Goal: Task Accomplishment & Management: Use online tool/utility

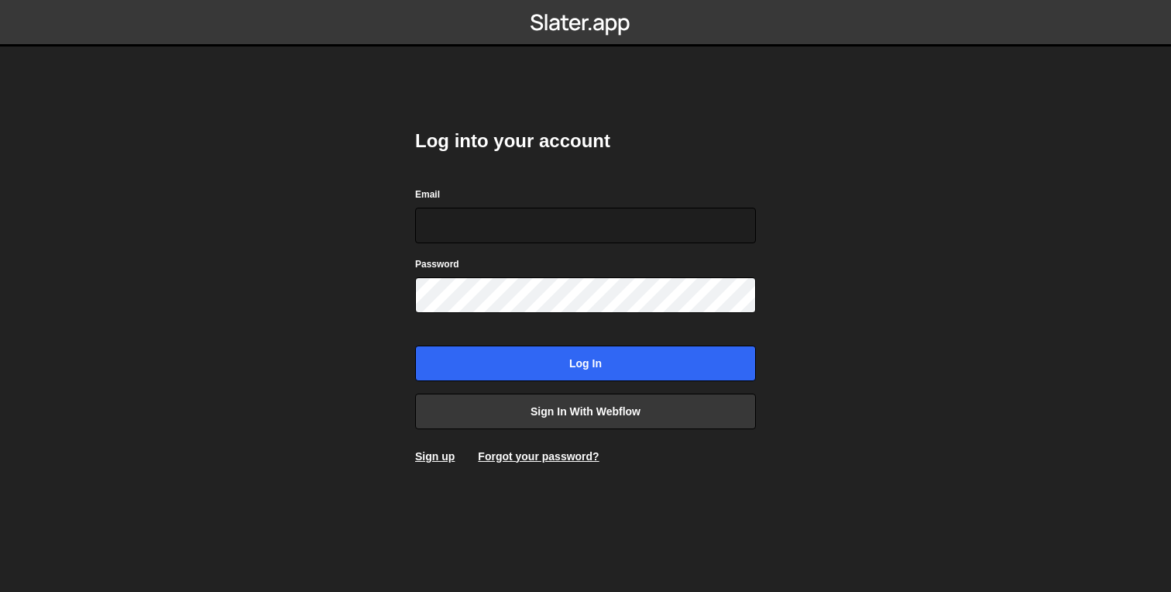
click at [621, 246] on form "Email Password Log in" at bounding box center [585, 283] width 341 height 195
click at [608, 224] on input "Email" at bounding box center [585, 226] width 341 height 36
type input "edgar.meier@swordagency.com"
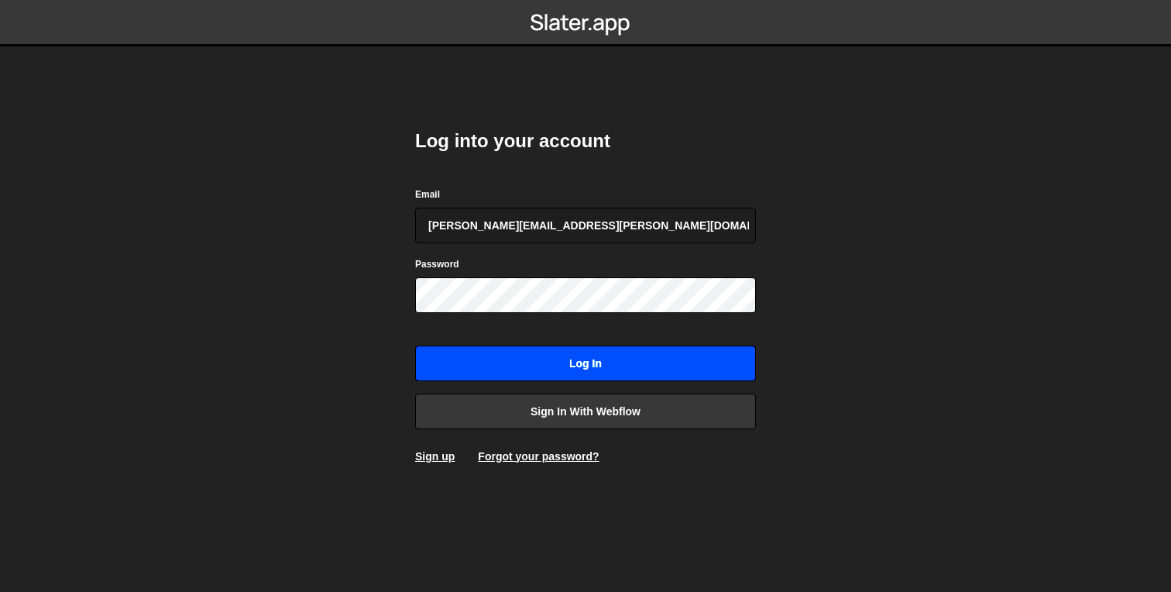
click at [587, 373] on input "Log in" at bounding box center [585, 363] width 341 height 36
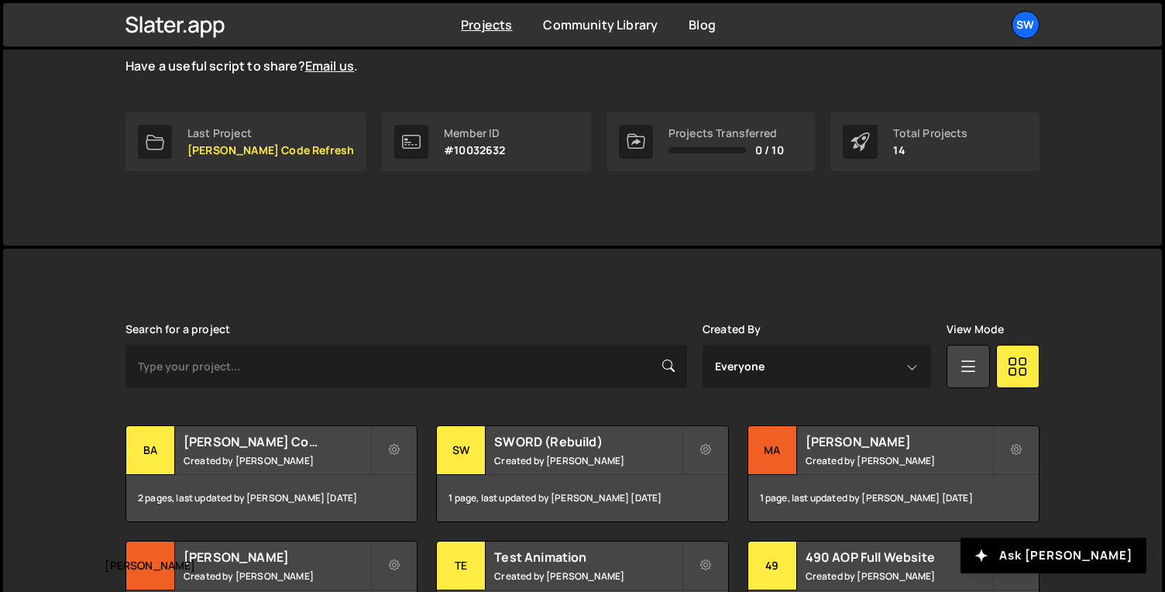
scroll to position [314, 0]
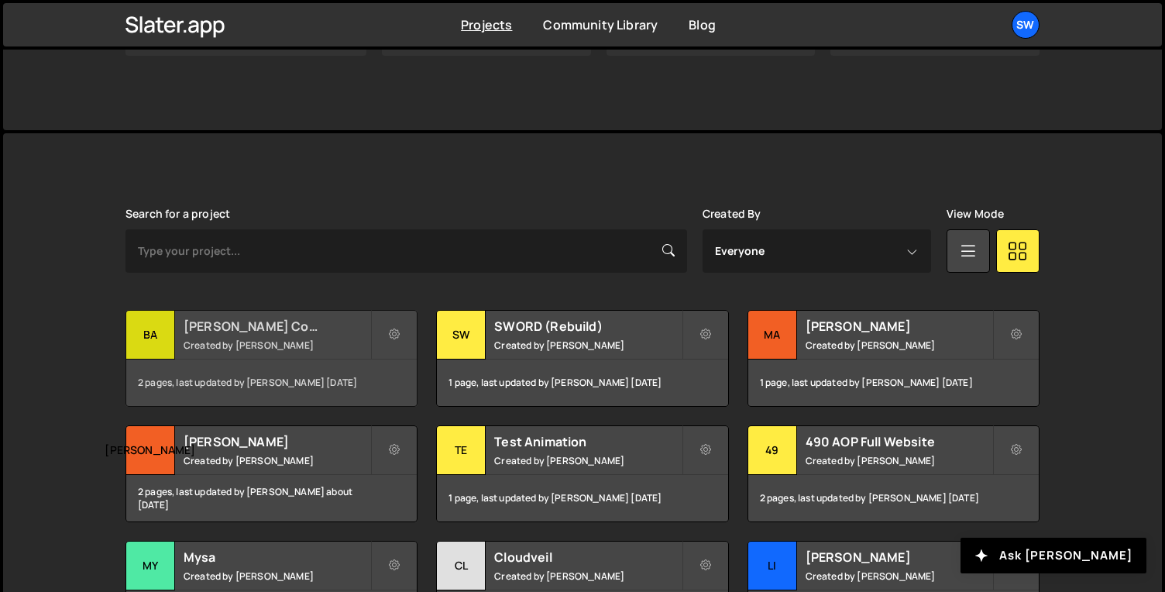
click at [320, 330] on h2 "[PERSON_NAME] Code Refresh" at bounding box center [277, 326] width 187 height 17
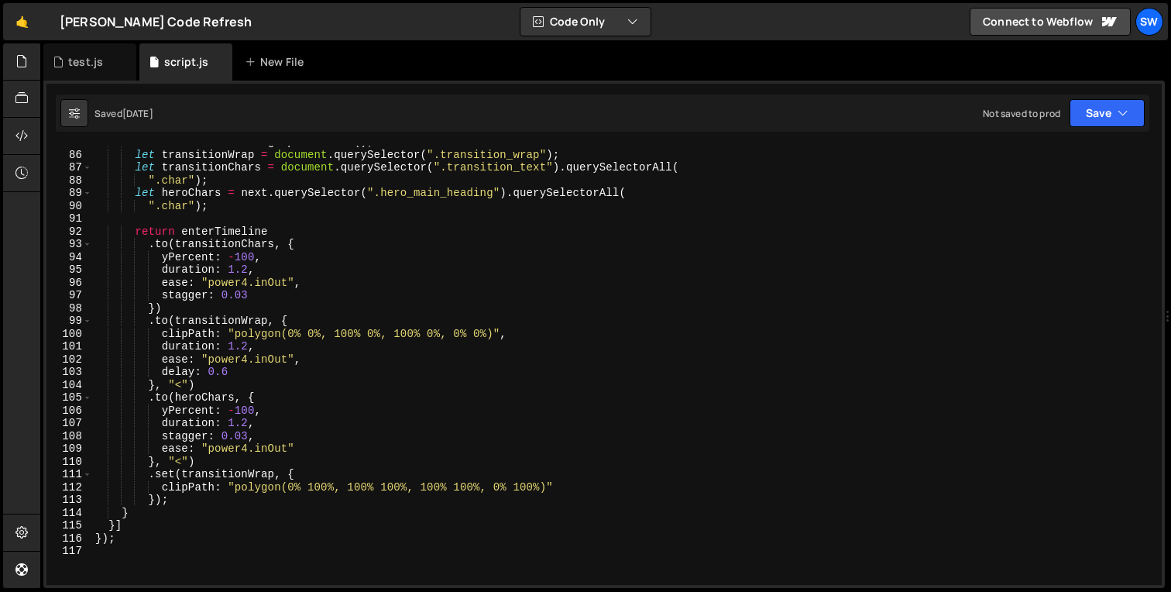
scroll to position [1270, 0]
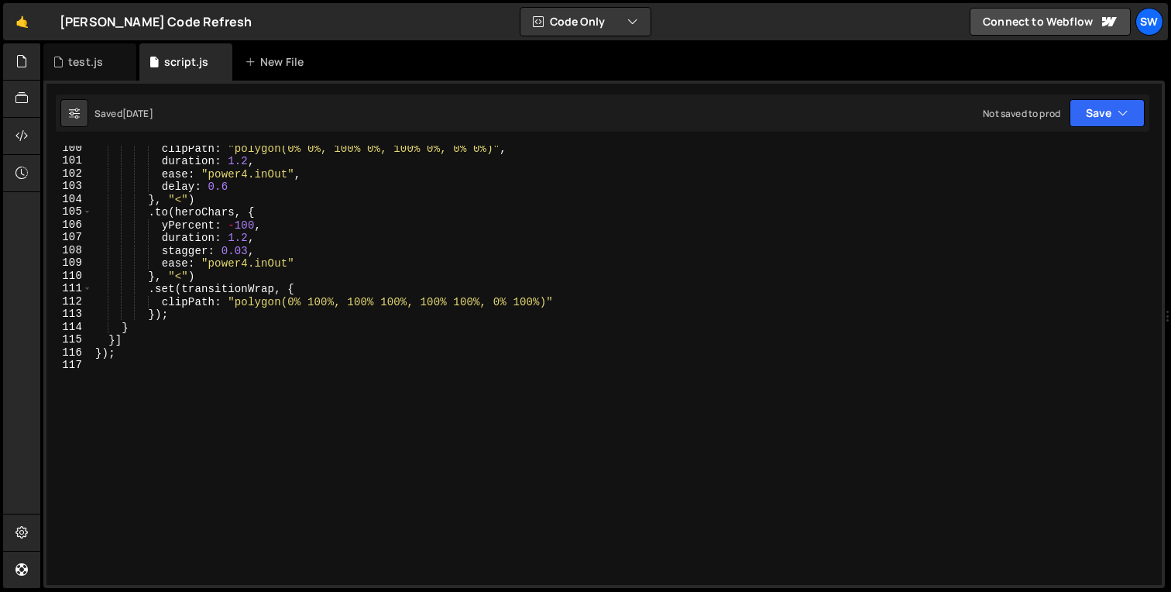
click at [204, 370] on div "clipPath : "polygon(0% 0%, 100% 0%, 100% 0%, 0% 0%)" , duration : 1.2 , ease : …" at bounding box center [623, 374] width 1063 height 465
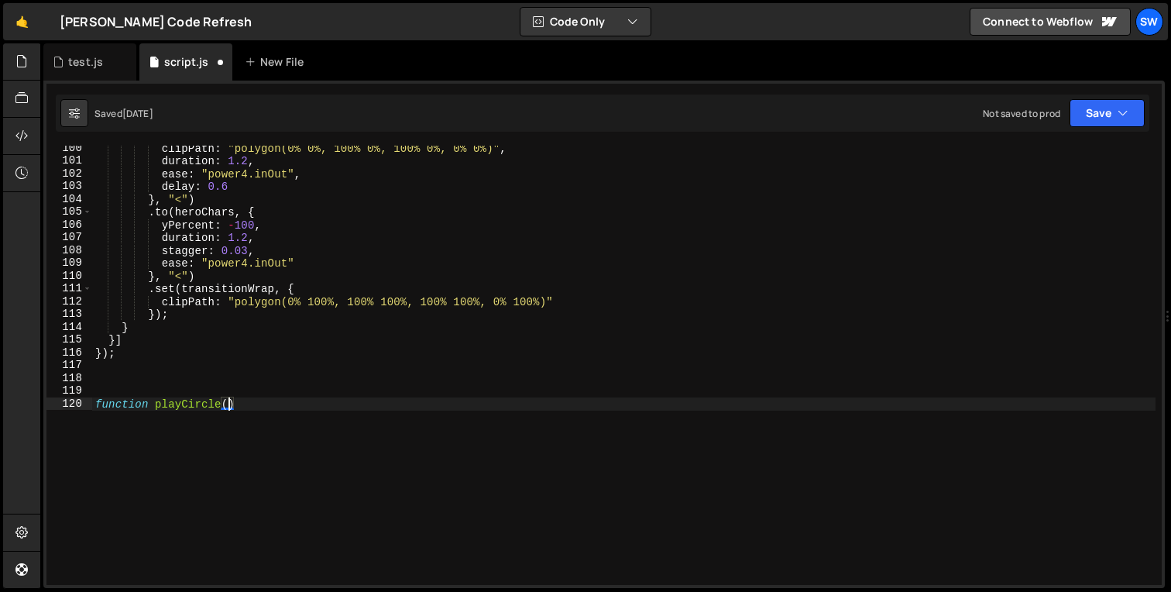
scroll to position [0, 9]
type textarea "function playCircle() {}"
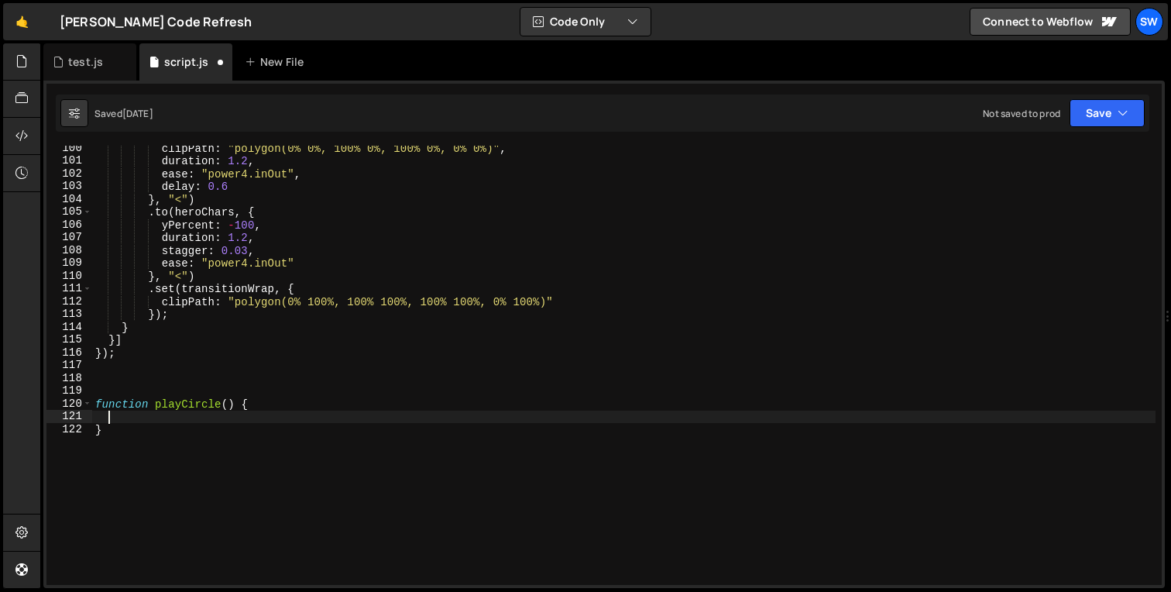
type textarea "}"
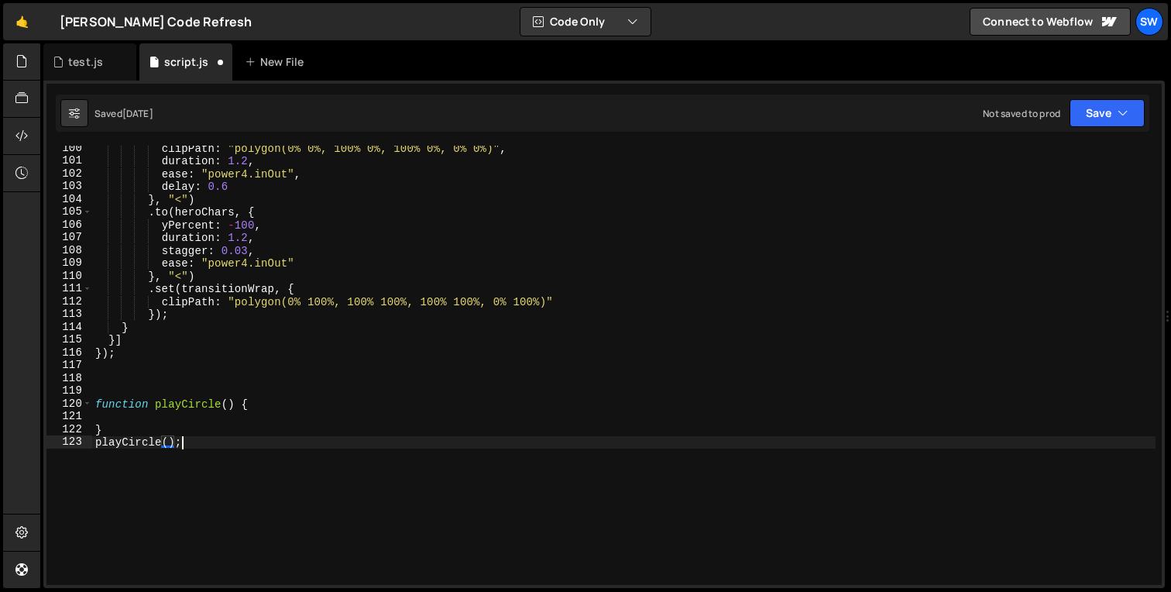
scroll to position [0, 5]
type textarea "}"
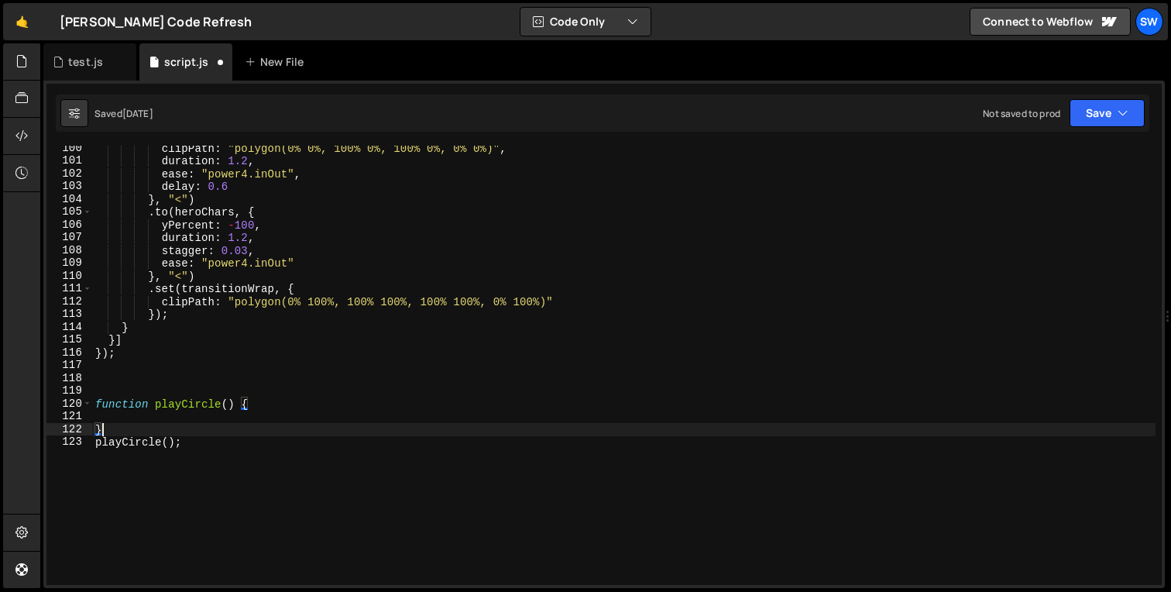
scroll to position [0, 0]
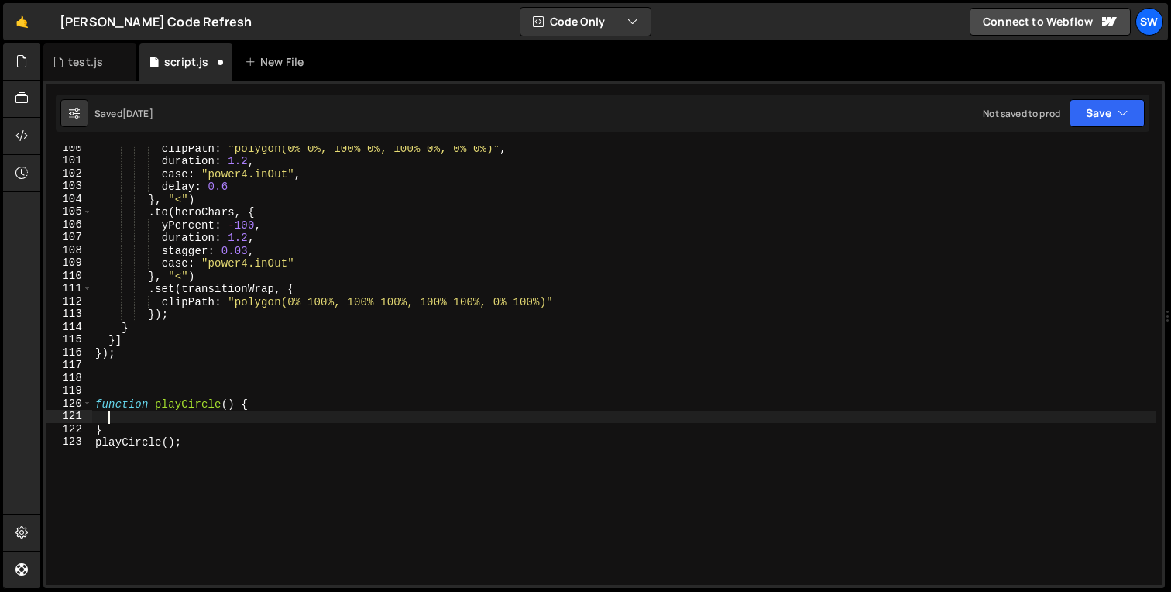
type textarea "function playCircle() {"
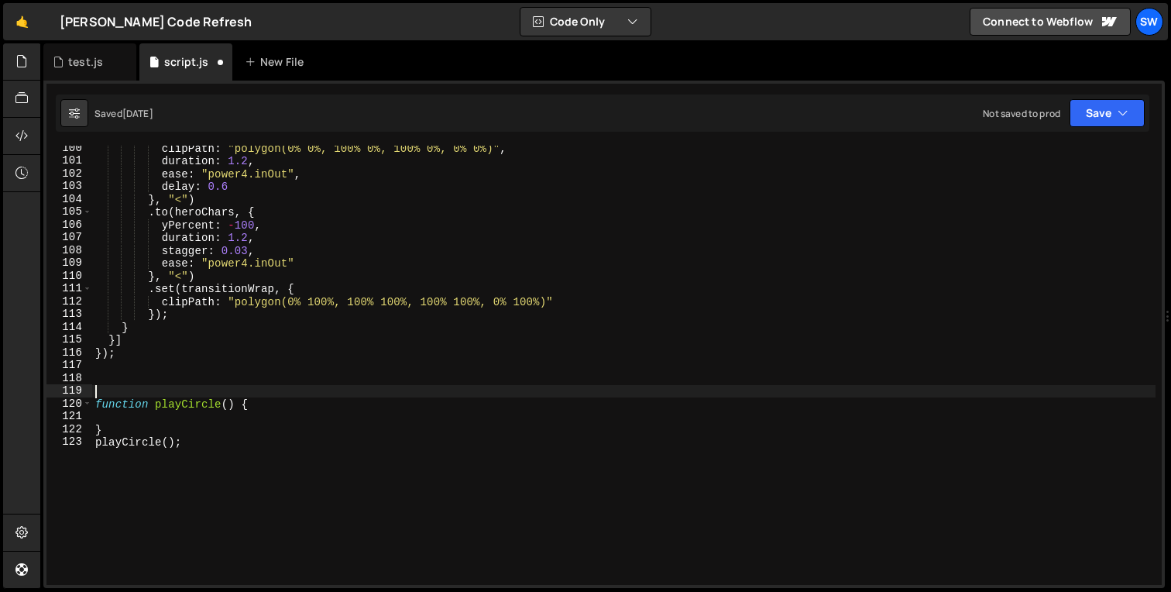
type textarea "function playCircle() {"
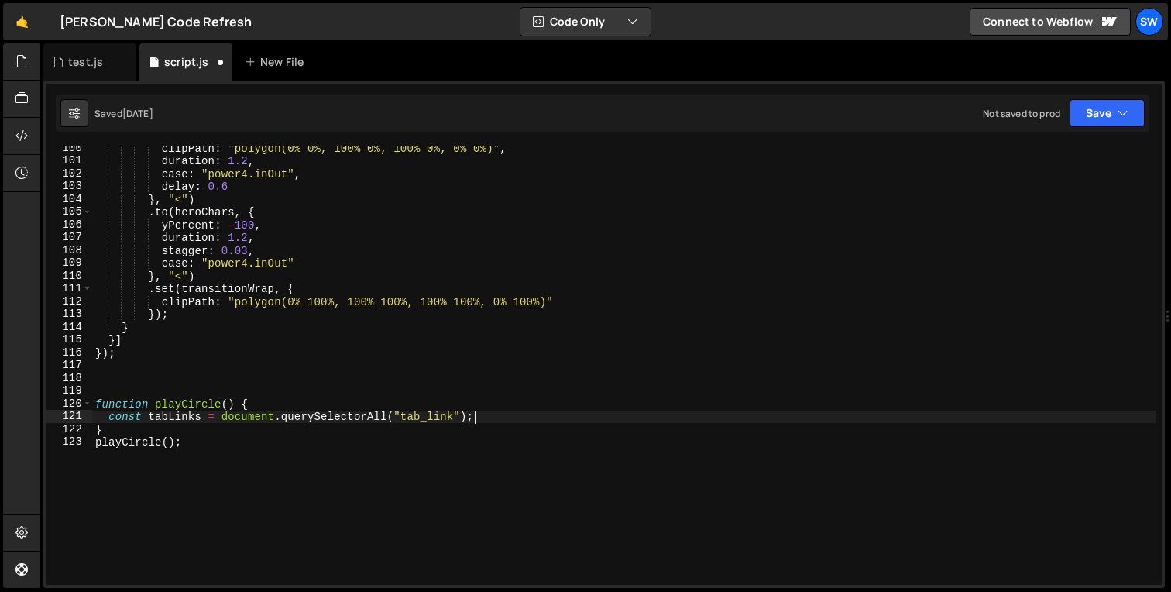
scroll to position [0, 26]
type textarea "const tabLinks = document.querySelectorAll("tab_link");"
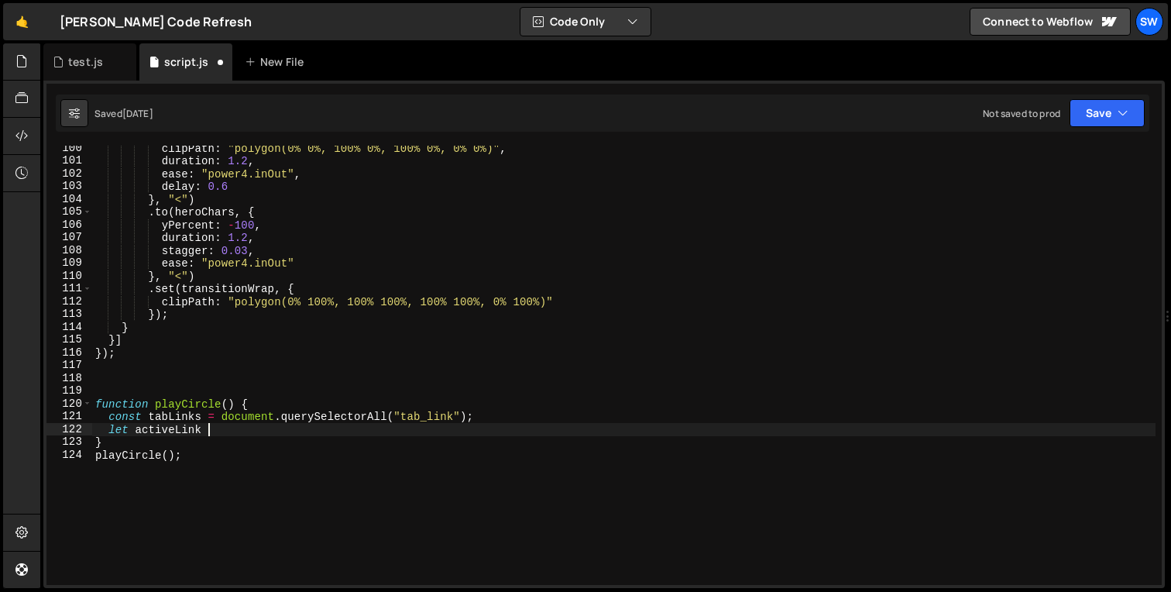
scroll to position [0, 7]
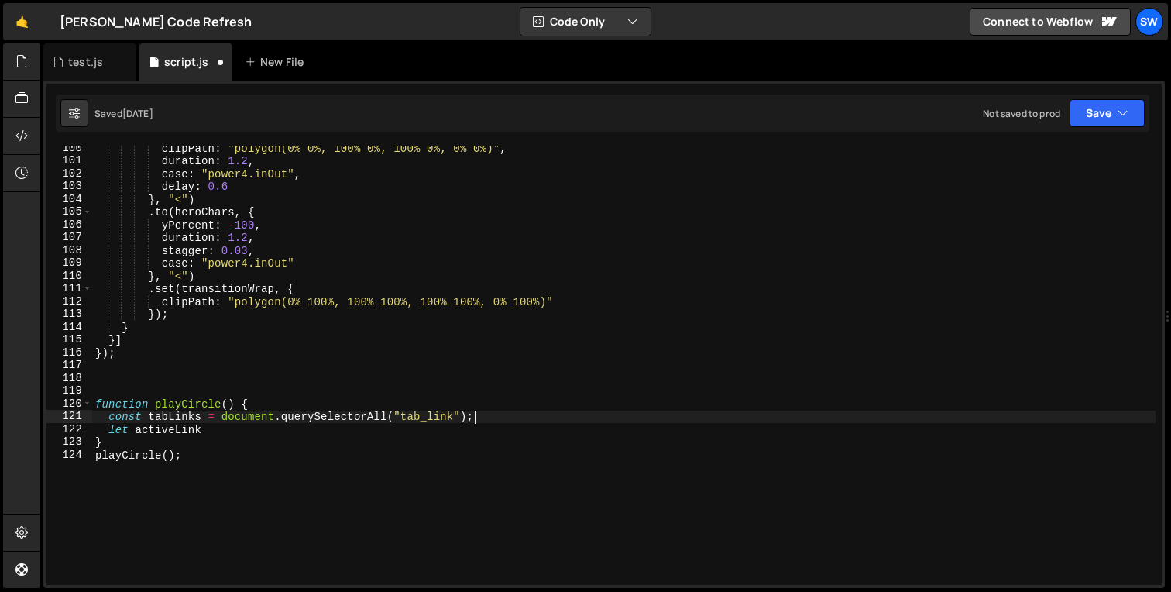
click at [490, 416] on div "clipPath : "polygon(0% 0%, 100% 0%, 100% 0%, 0% 0%)" , duration : 1.2 , ease : …" at bounding box center [623, 374] width 1063 height 465
type textarea "const tabLinks = document.querySelectorAll("tab_link");"
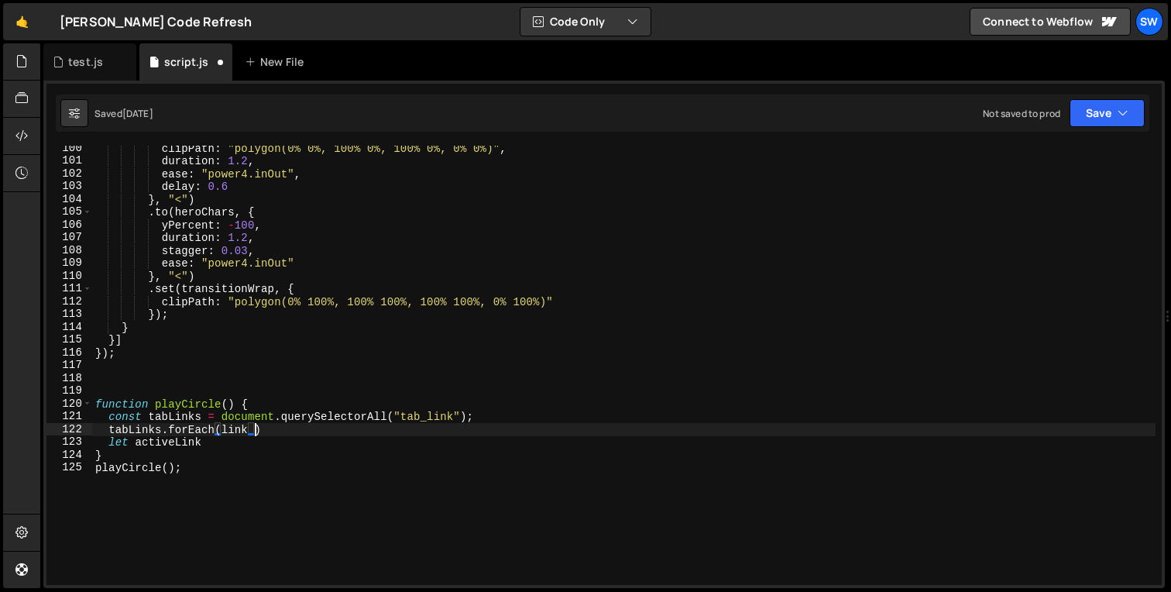
scroll to position [0, 10]
click at [225, 428] on div "clipPath : "polygon(0% 0%, 100% 0%, 100% 0%, 0% 0%)" , duration : 1.2 , ease : …" at bounding box center [623, 374] width 1063 height 465
click at [232, 424] on div "clipPath : "polygon(0% 0%, 100% 0%, 100% 0%, 0% 0%)" , duration : 1.2 , ease : …" at bounding box center [623, 374] width 1063 height 465
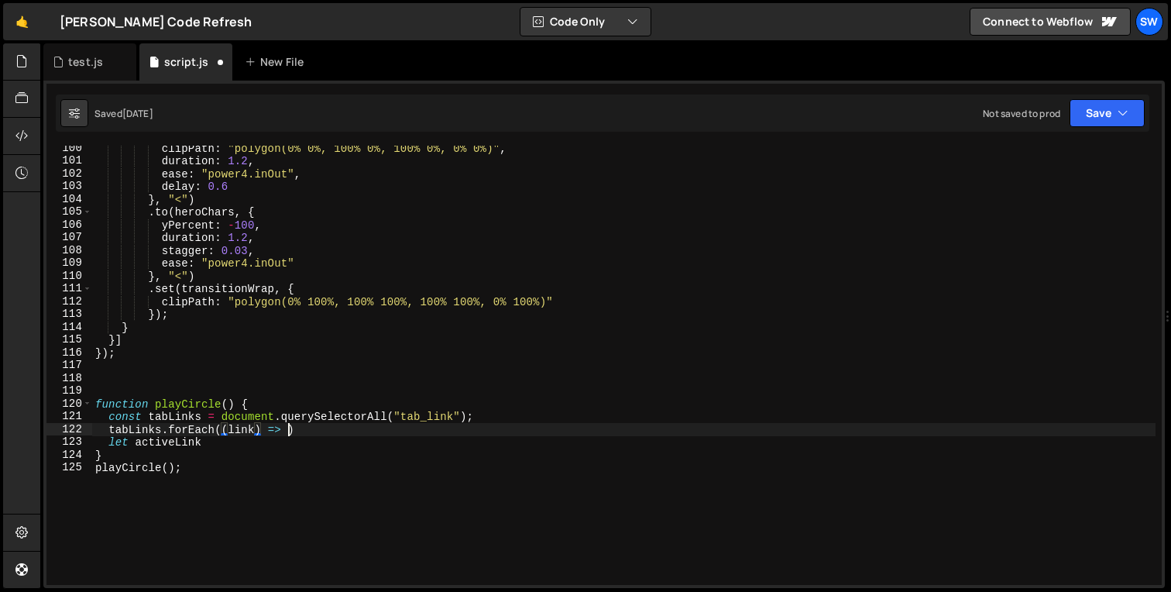
click at [285, 427] on div "clipPath : "polygon(0% 0%, 100% 0%, 100% 0%, 0% 0%)" , duration : 1.2 , ease : …" at bounding box center [623, 374] width 1063 height 465
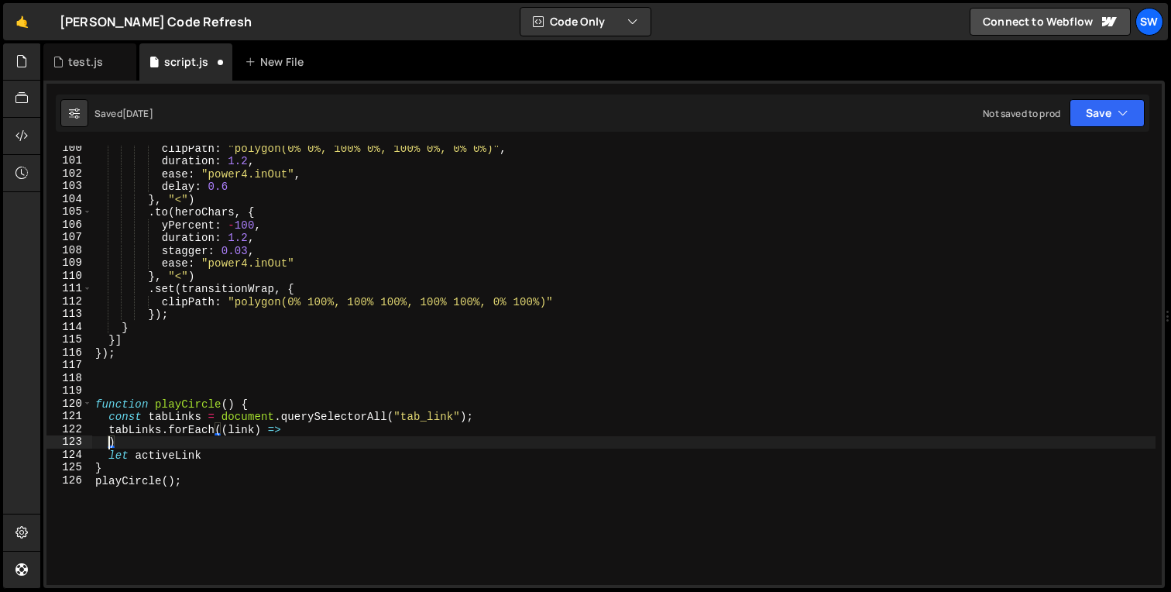
scroll to position [0, 0]
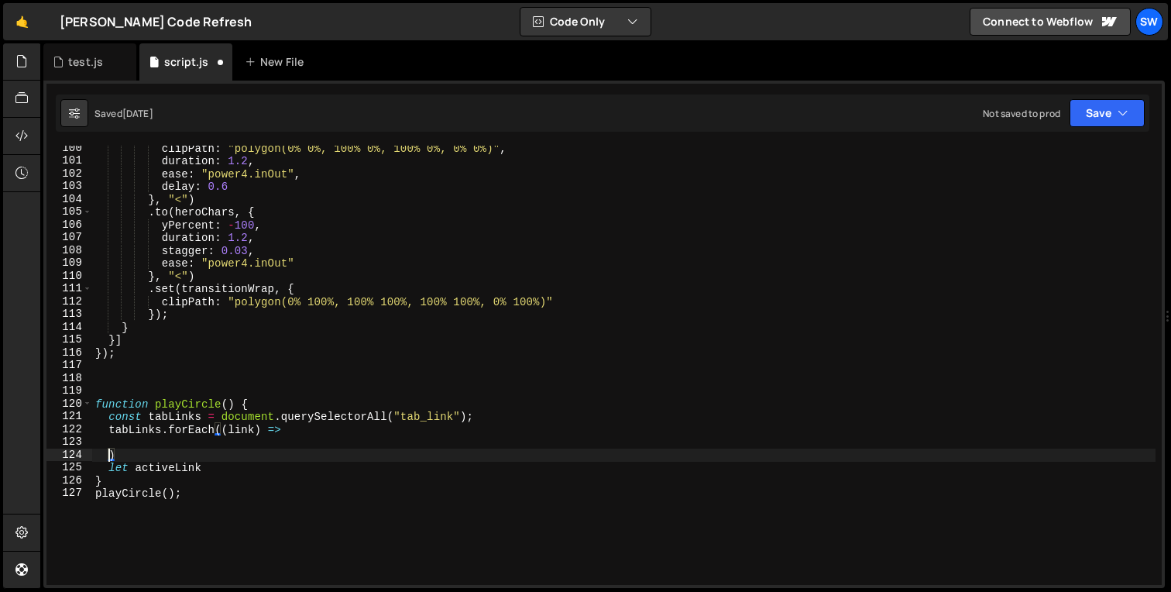
click at [250, 451] on div "clipPath : "polygon(0% 0%, 100% 0%, 100% 0%, 0% 0%)" , duration : 1.2 , ease : …" at bounding box center [623, 374] width 1063 height 465
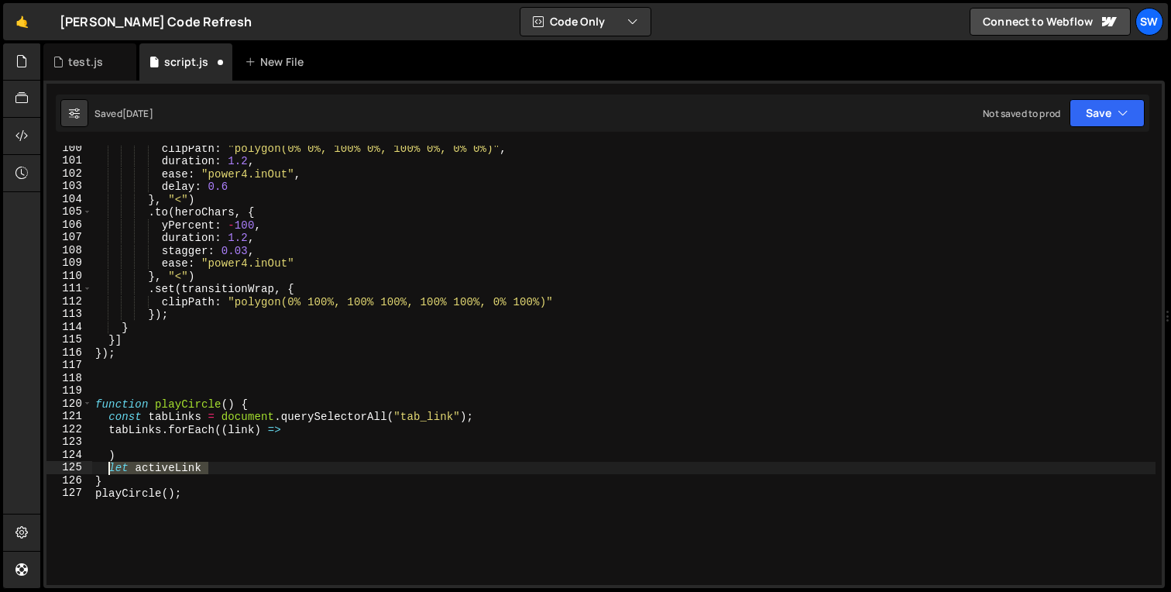
drag, startPoint x: 208, startPoint y: 466, endPoint x: 109, endPoint y: 467, distance: 98.4
click at [109, 467] on div "clipPath : "polygon(0% 0%, 100% 0%, 100% 0%, 0% 0%)" , duration : 1.2 , ease : …" at bounding box center [623, 374] width 1063 height 465
type textarea "let activeLink"
type textarea ")"
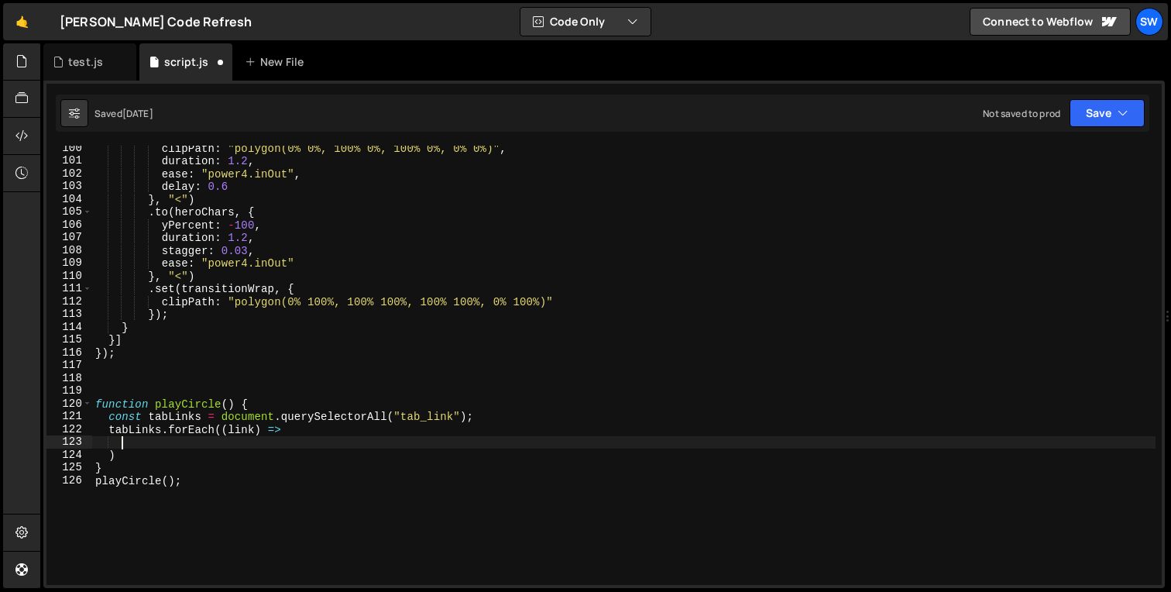
paste textarea "let activeLink"
drag, startPoint x: 362, startPoint y: 440, endPoint x: 349, endPoint y: 440, distance: 13.2
click at [349, 440] on div "clipPath : "polygon(0% 0%, 100% 0%, 100% 0%, 0% 0%)" , duration : 1.2 , ease : …" at bounding box center [623, 374] width 1063 height 465
paste textarea "classList.contains('thatClass')"
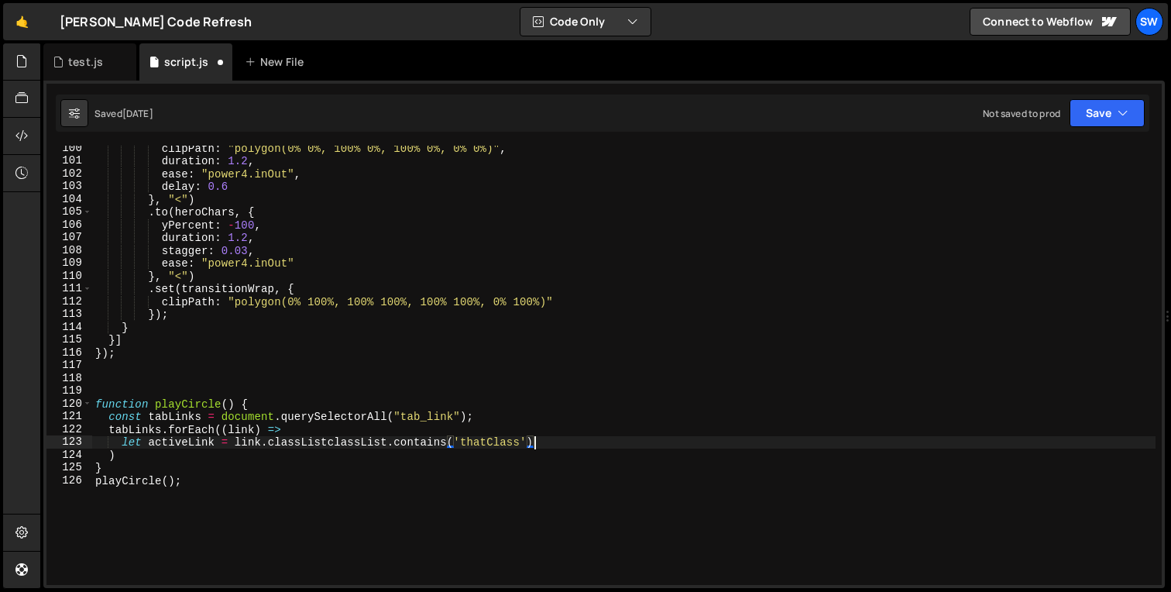
click at [328, 439] on div "clipPath : "polygon(0% 0%, 100% 0%, 100% 0%, 0% 0%)" , duration : 1.2 , ease : …" at bounding box center [623, 374] width 1063 height 465
click at [484, 438] on div "clipPath : "polygon(0% 0%, 100% 0%, 100% 0%, 0% 0%)" , duration : 1.2 , ease : …" at bounding box center [623, 374] width 1063 height 465
type textarea "let activeLink = link.classList.contains('w--current');"
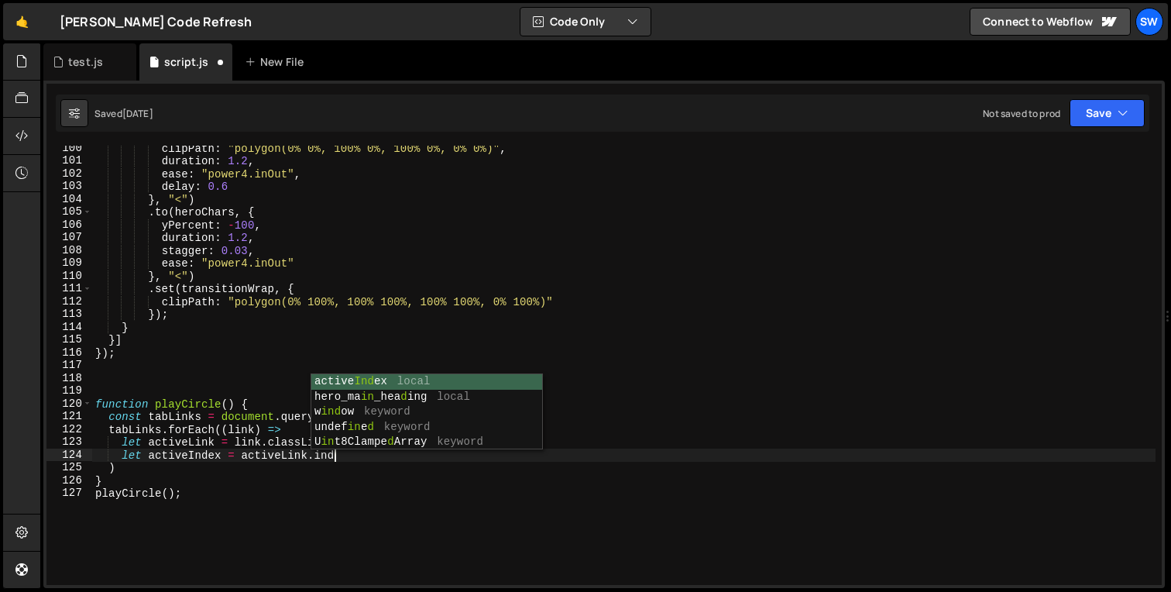
scroll to position [0, 15]
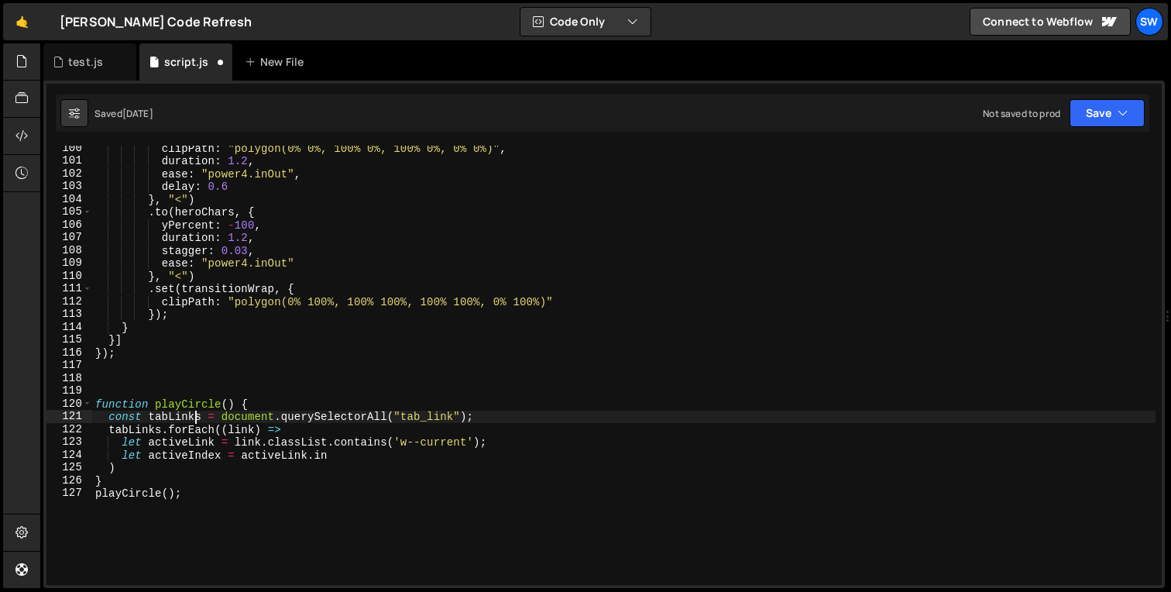
click at [197, 421] on div "clipPath : "polygon(0% 0%, 100% 0%, 100% 0%, 0% 0%)" , duration : 1.2 , ease : …" at bounding box center [623, 374] width 1063 height 465
click at [350, 459] on div "clipPath : "polygon(0% 0%, 100% 0%, 100% 0%, 0% 0%)" , duration : 1.2 , ease : …" at bounding box center [623, 374] width 1063 height 465
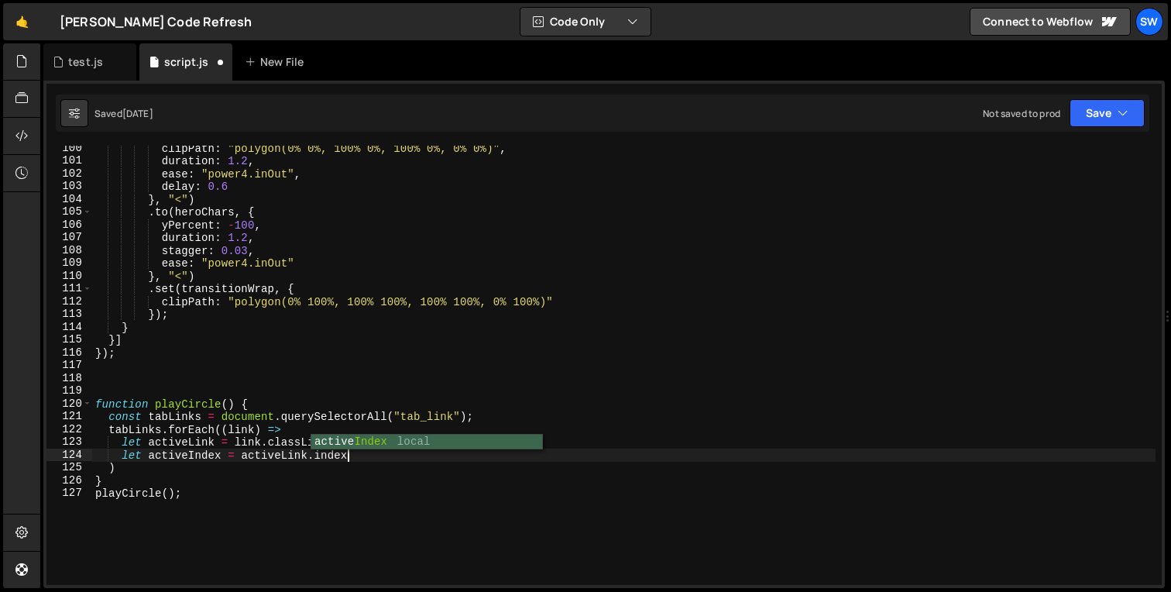
scroll to position [0, 16]
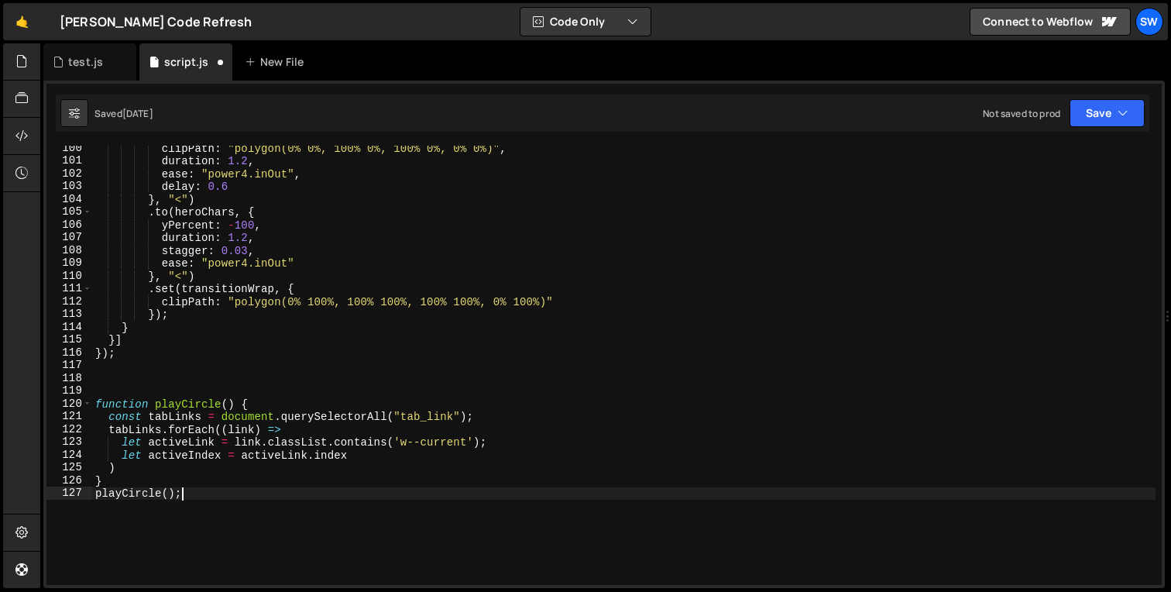
click at [454, 505] on div "clipPath : "polygon(0% 0%, 100% 0%, 100% 0%, 0% 0%)" , duration : 1.2 , ease : …" at bounding box center [623, 374] width 1063 height 465
click at [391, 455] on div "clipPath : "polygon(0% 0%, 100% 0%, 100% 0%, 0% 0%)" , duration : 1.2 , ease : …" at bounding box center [623, 374] width 1063 height 465
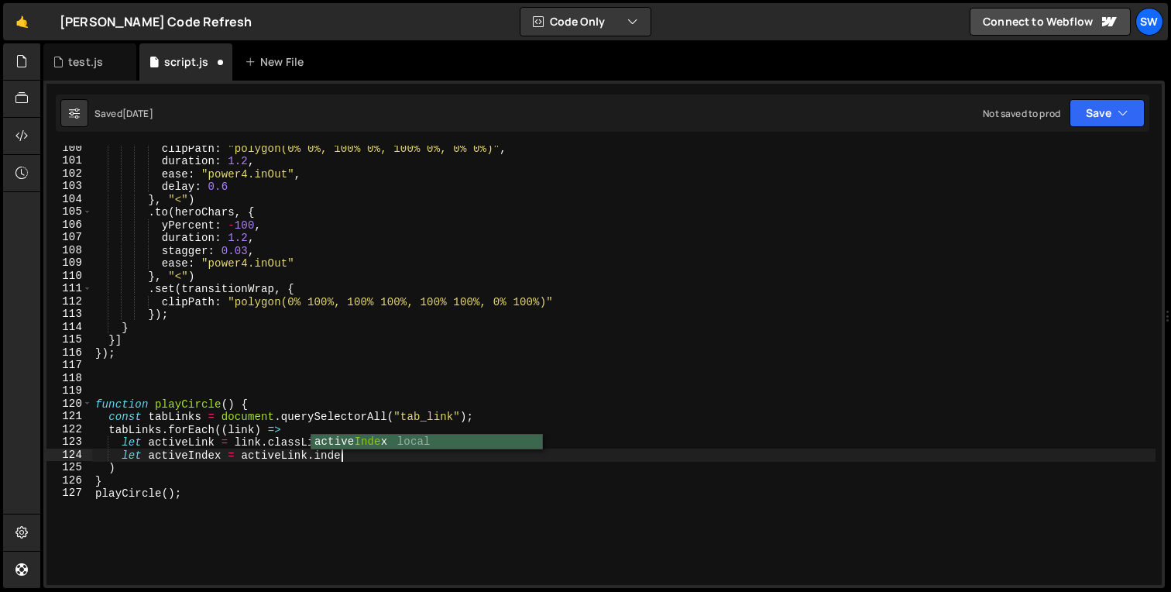
scroll to position [0, 16]
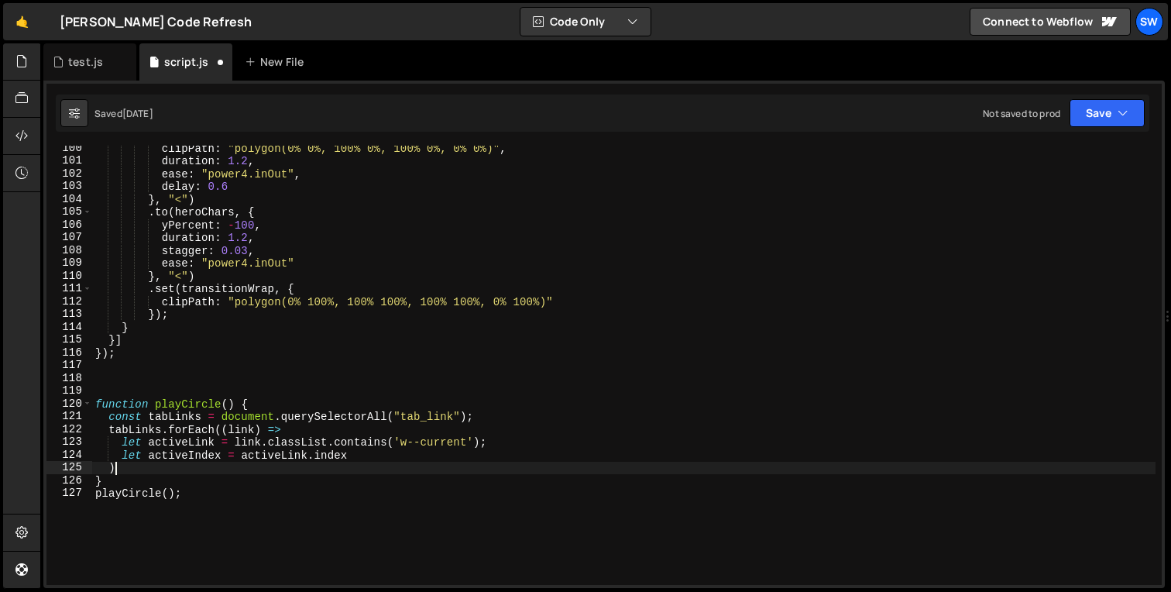
click at [281, 469] on div "clipPath : "polygon(0% 0%, 100% 0%, 100% 0%, 0% 0%)" , duration : 1.2 , ease : …" at bounding box center [623, 374] width 1063 height 465
click at [414, 451] on div "clipPath : "polygon(0% 0%, 100% 0%, 100% 0%, 0% 0%)" , duration : 1.2 , ease : …" at bounding box center [623, 374] width 1063 height 465
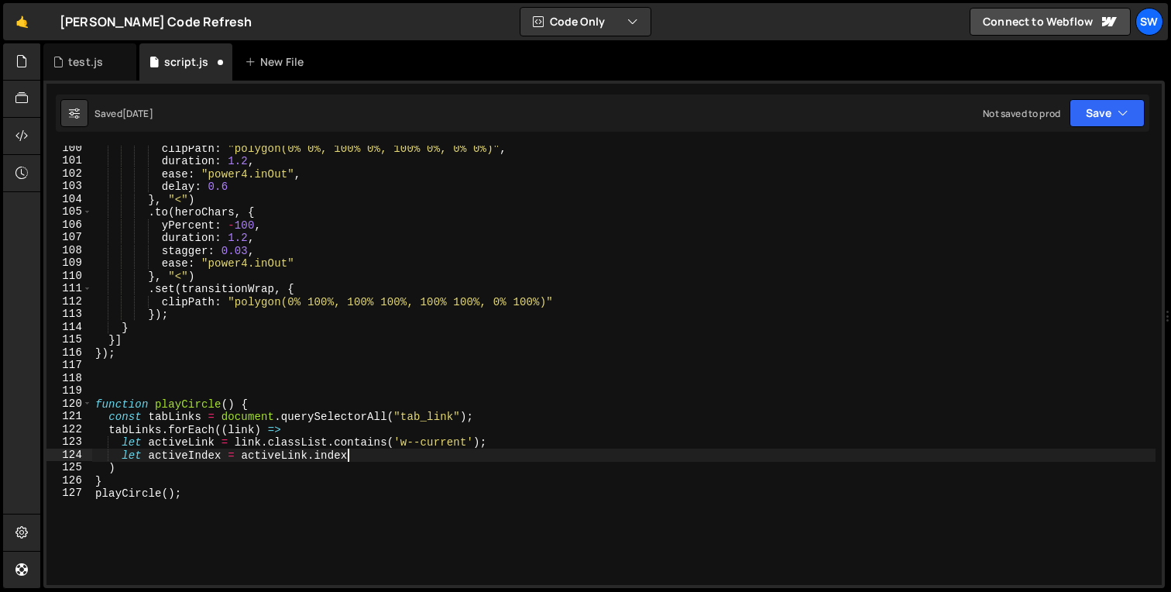
type textarea "let activeIndex = activeLink.index;"
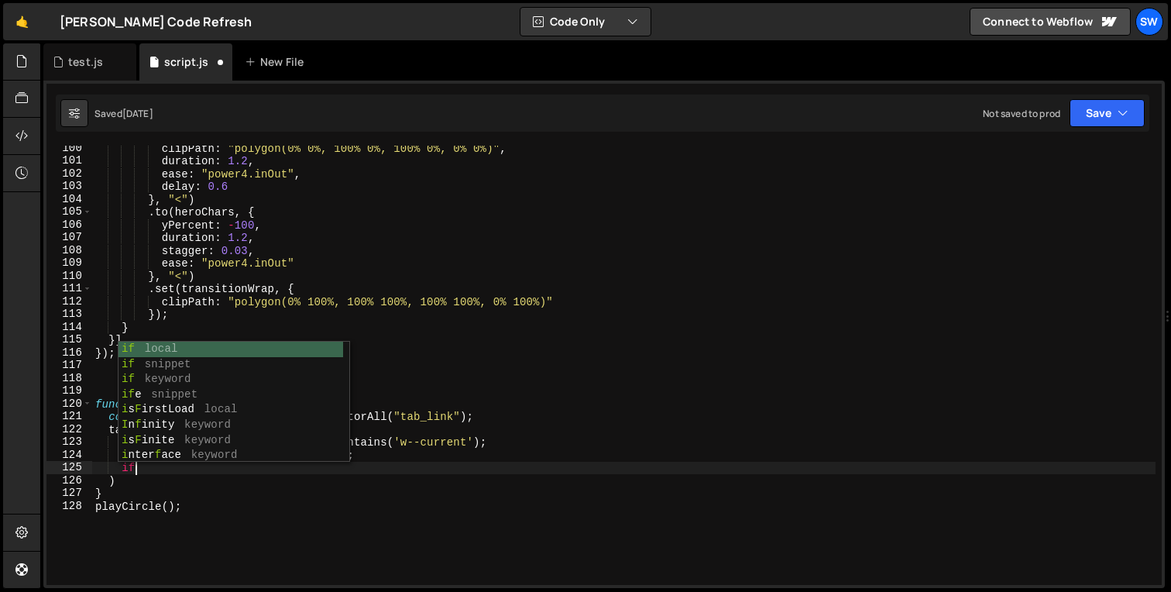
scroll to position [0, 2]
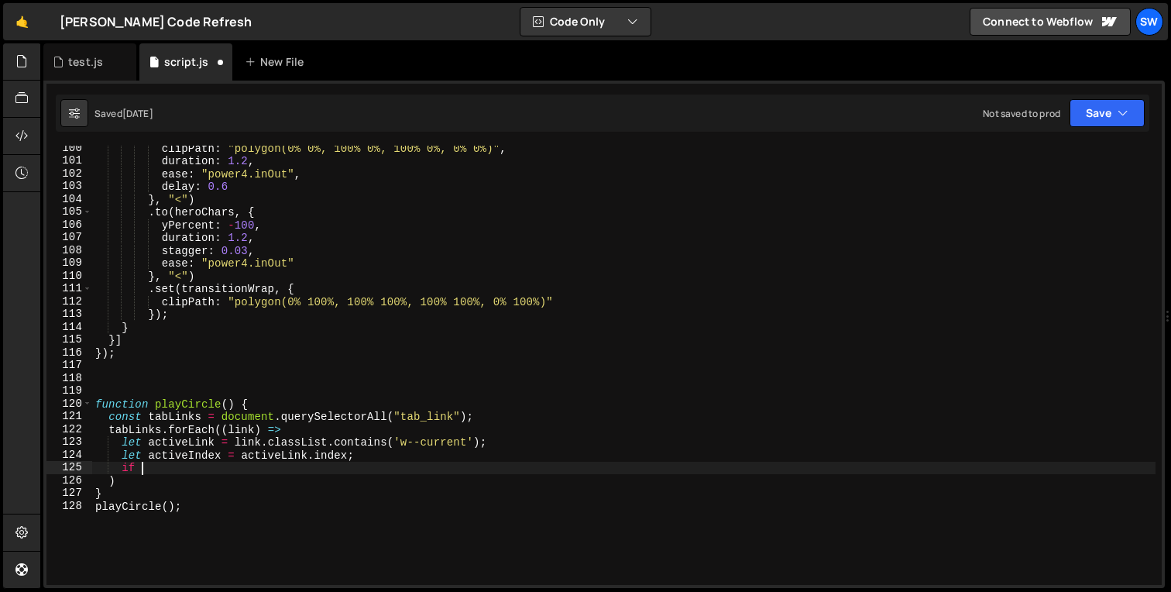
click at [253, 510] on div "clipPath : "polygon(0% 0%, 100% 0%, 100% 0%, 0% 0%)" , duration : 1.2 , ease : …" at bounding box center [623, 374] width 1063 height 465
type textarea "playCircle();"
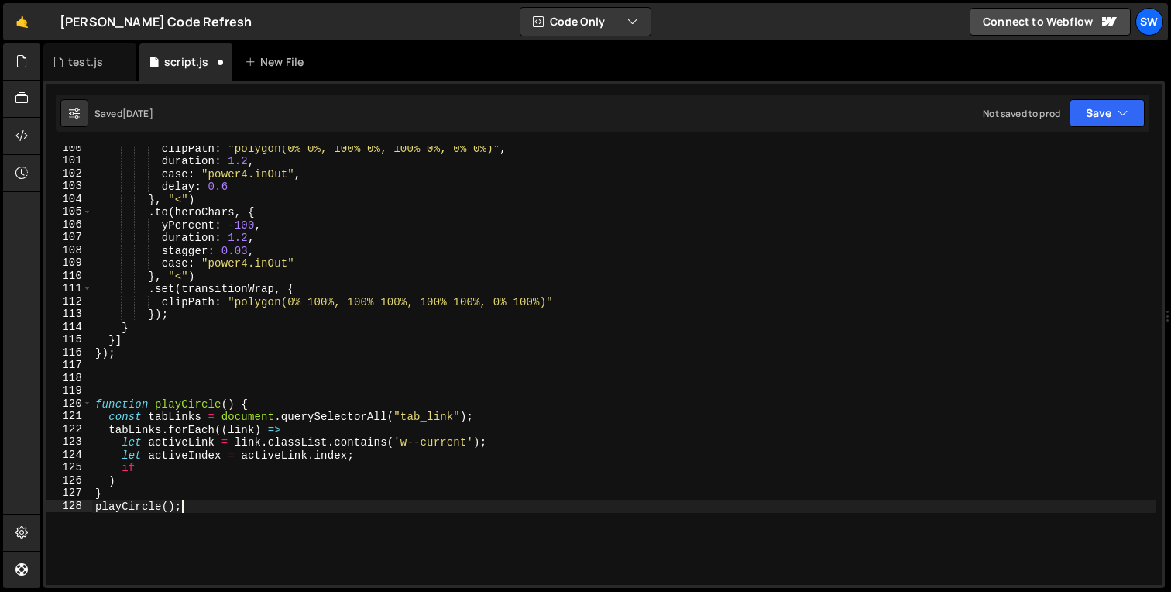
scroll to position [0, 0]
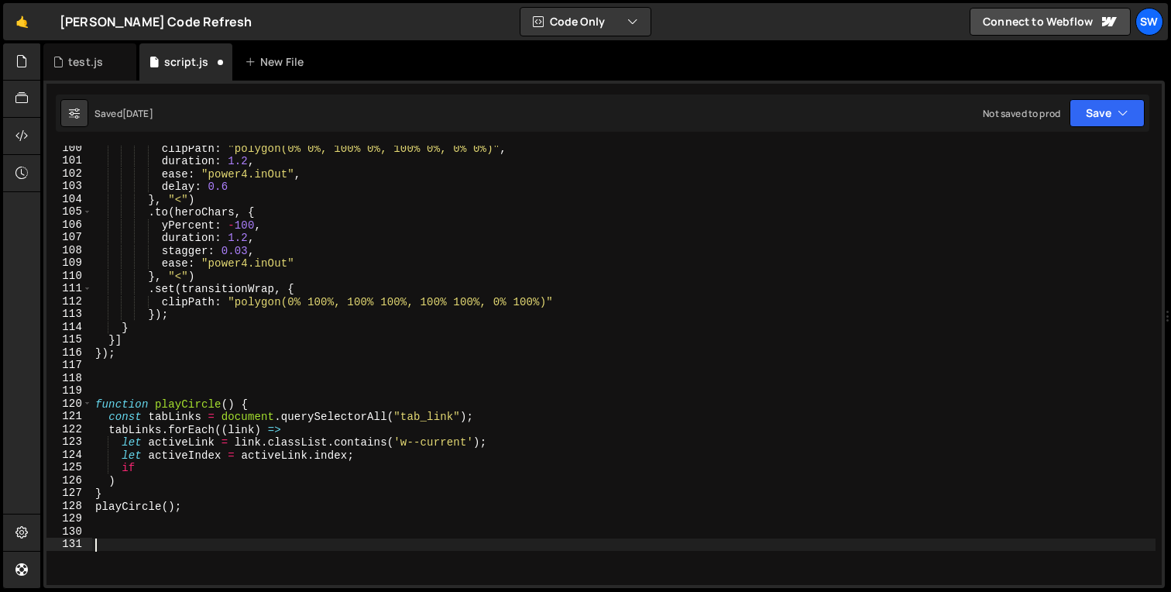
paste textarea "});"
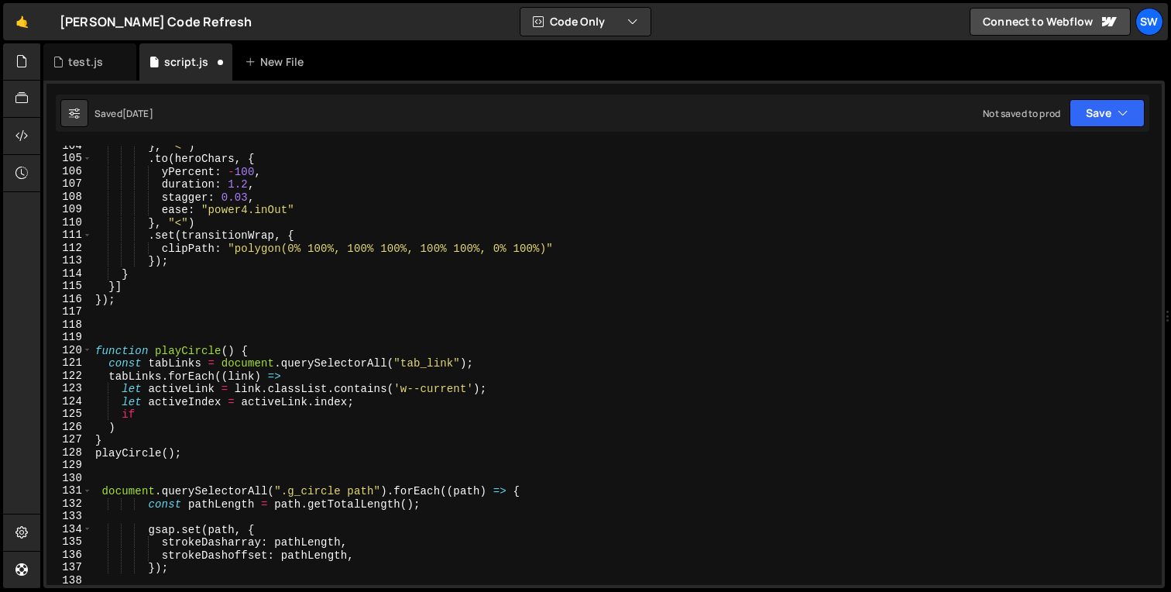
scroll to position [1315, 0]
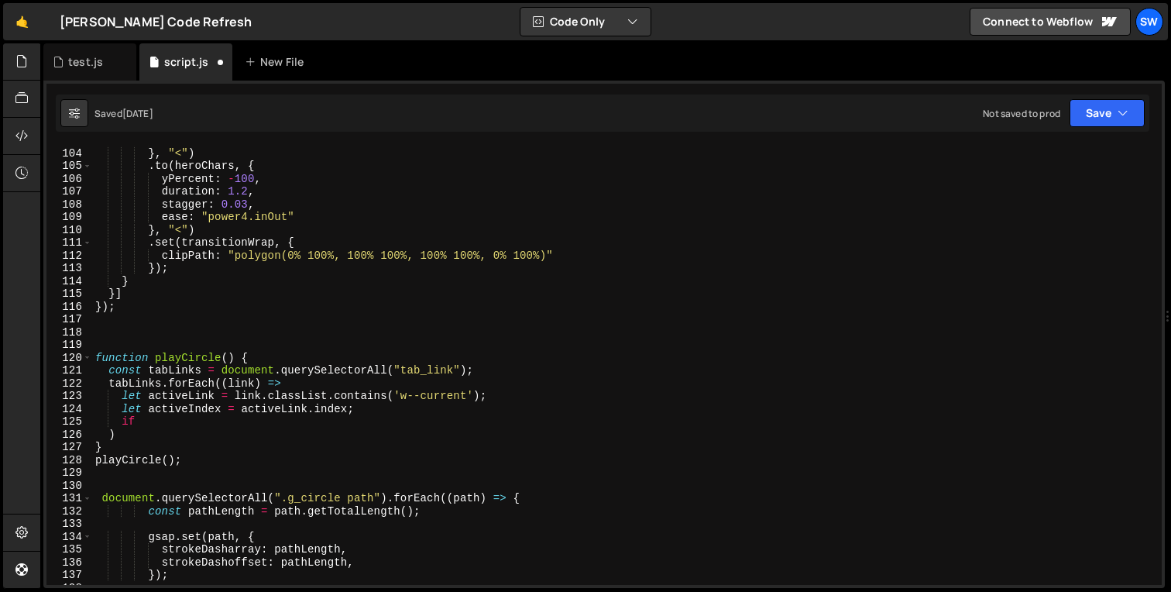
click at [493, 373] on div "delay : 0.6 } , "<" ) . to ( heroChars , { yPercent : - 100 , duration : 1.2 , …" at bounding box center [623, 366] width 1063 height 465
type textarea "const tabLinks = document.querySelectorAll("tab_link");"
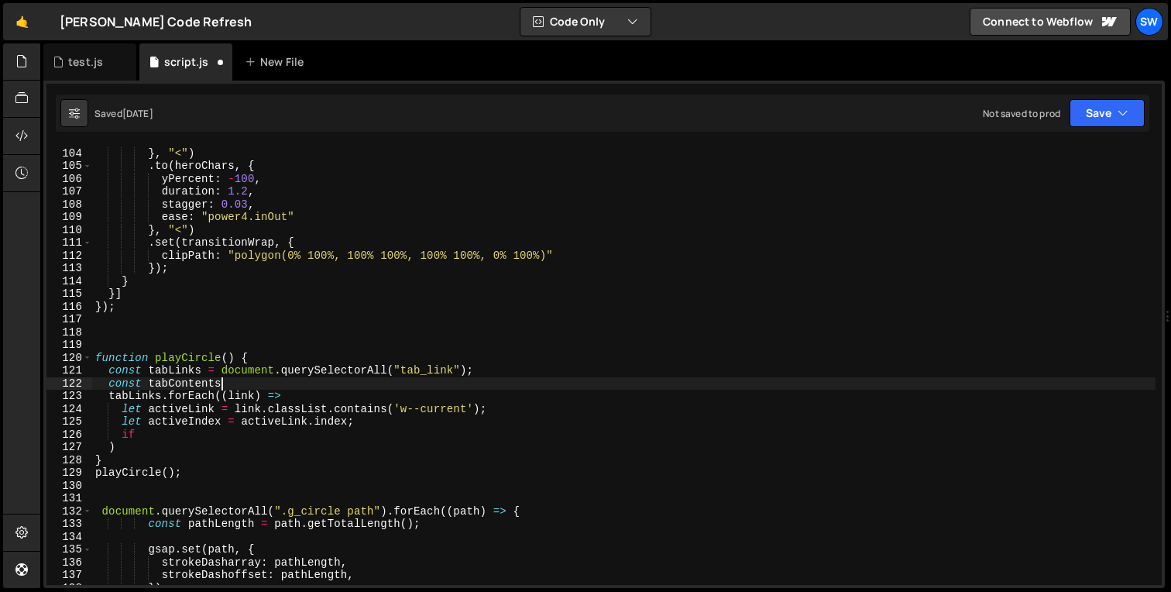
scroll to position [0, 9]
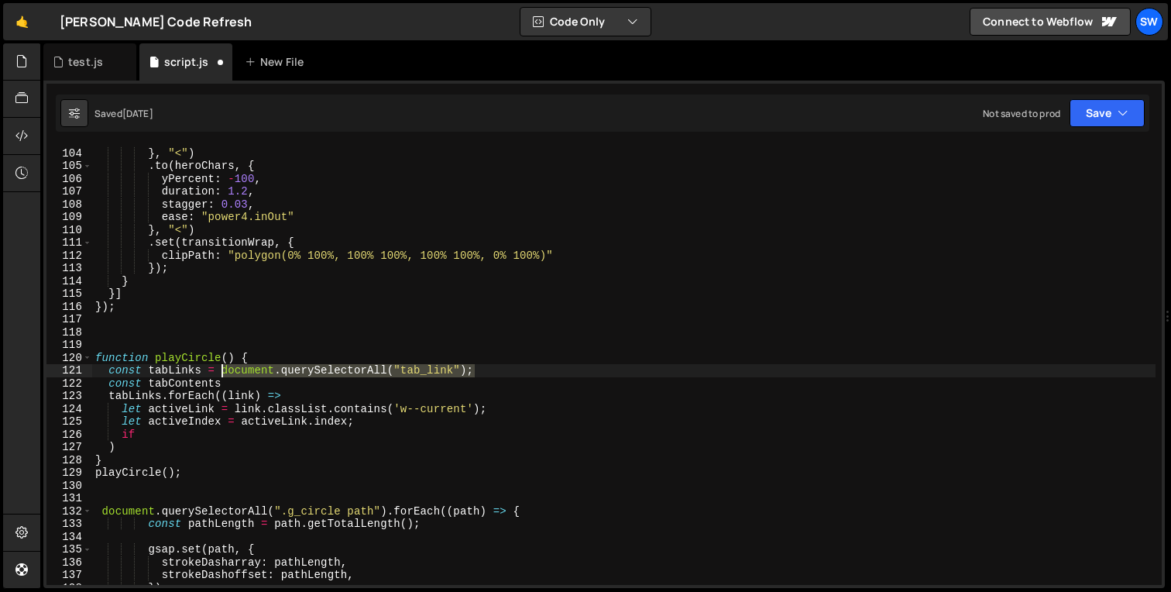
drag, startPoint x: 489, startPoint y: 369, endPoint x: 219, endPoint y: 367, distance: 269.6
click at [219, 367] on div "delay : 0.6 } , "<" ) . to ( heroChars , { yPercent : - 100 , duration : 1.2 , …" at bounding box center [623, 366] width 1063 height 465
click at [229, 382] on div "delay : 0.6 } , "<" ) . to ( heroChars , { yPercent : - 100 , duration : 1.2 , …" at bounding box center [623, 366] width 1063 height 465
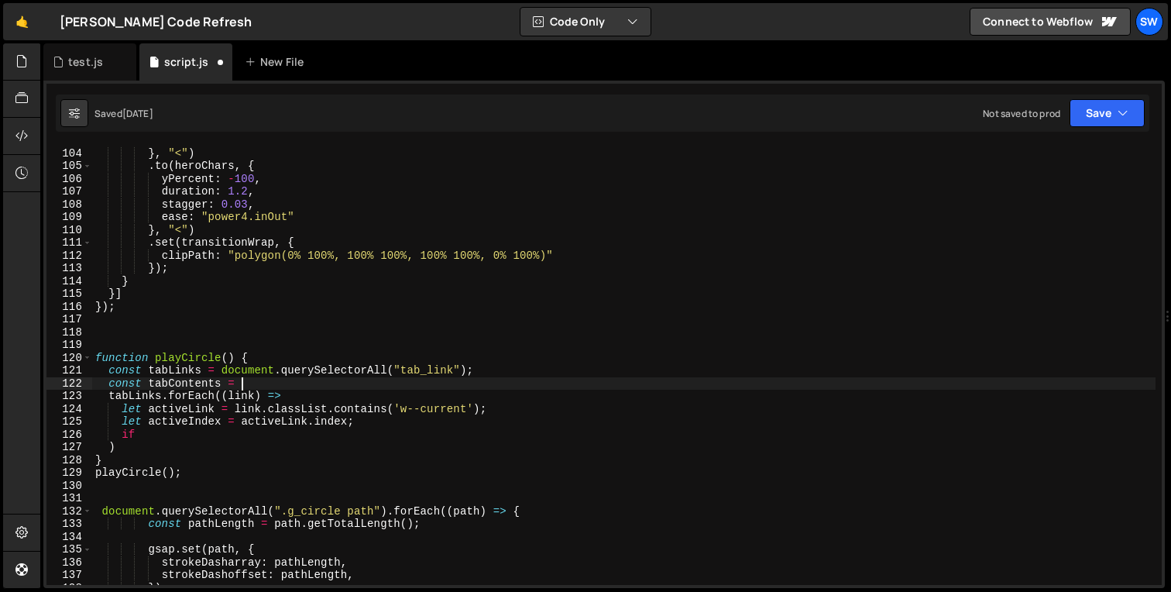
scroll to position [0, 9]
paste textarea "document.querySelectorAll("tab_link");"
click at [474, 384] on div "delay : 0.6 } , "<" ) . to ( heroChars , { yPercent : - 100 , duration : 1.2 , …" at bounding box center [623, 366] width 1063 height 465
paste textarea "tab_panel"
click at [403, 366] on div "delay : 0.6 } , "<" ) . to ( heroChars , { yPercent : - 100 , duration : 1.2 , …" at bounding box center [623, 366] width 1063 height 465
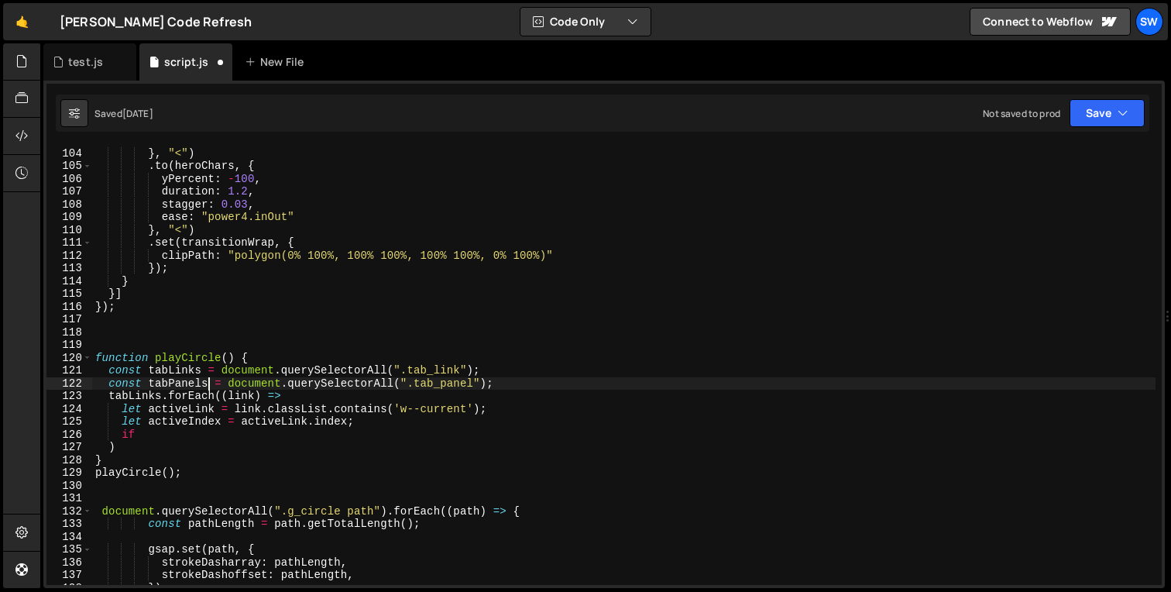
scroll to position [0, 8]
click at [200, 407] on div "delay : 0.6 } , "<" ) . to ( heroChars , { yPercent : - 100 , duration : 1.2 , …" at bounding box center [623, 366] width 1063 height 465
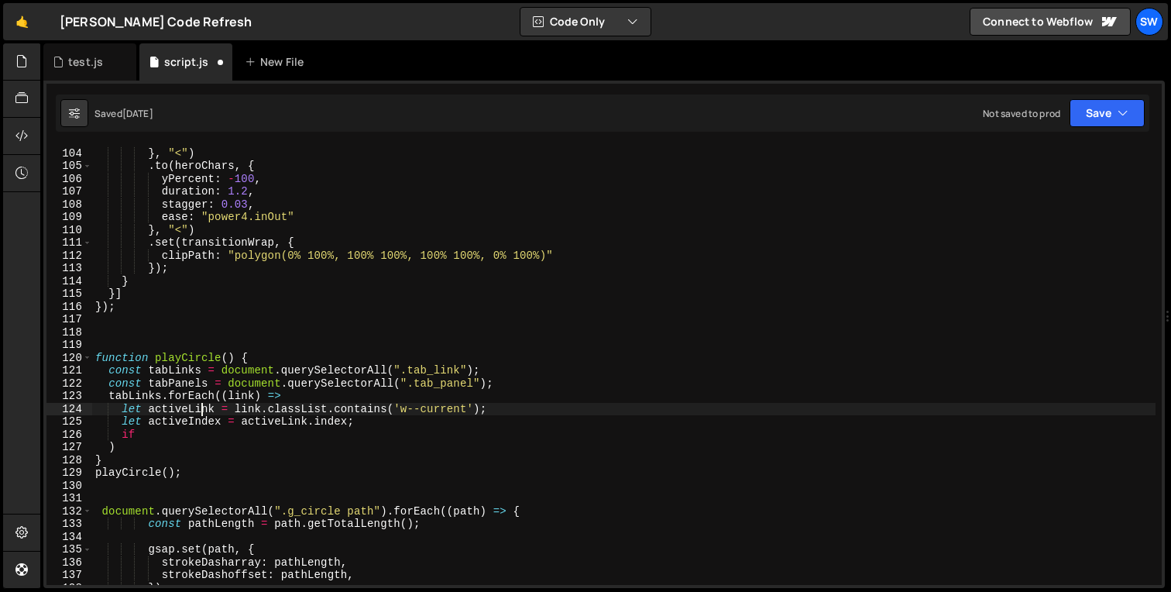
click at [200, 407] on div "delay : 0.6 } , "<" ) . to ( heroChars , { yPercent : - 100 , duration : 1.2 , …" at bounding box center [623, 366] width 1063 height 465
click at [208, 405] on div "delay : 0.6 } , "<" ) . to ( heroChars , { yPercent : - 100 , duration : 1.2 , …" at bounding box center [623, 366] width 1063 height 465
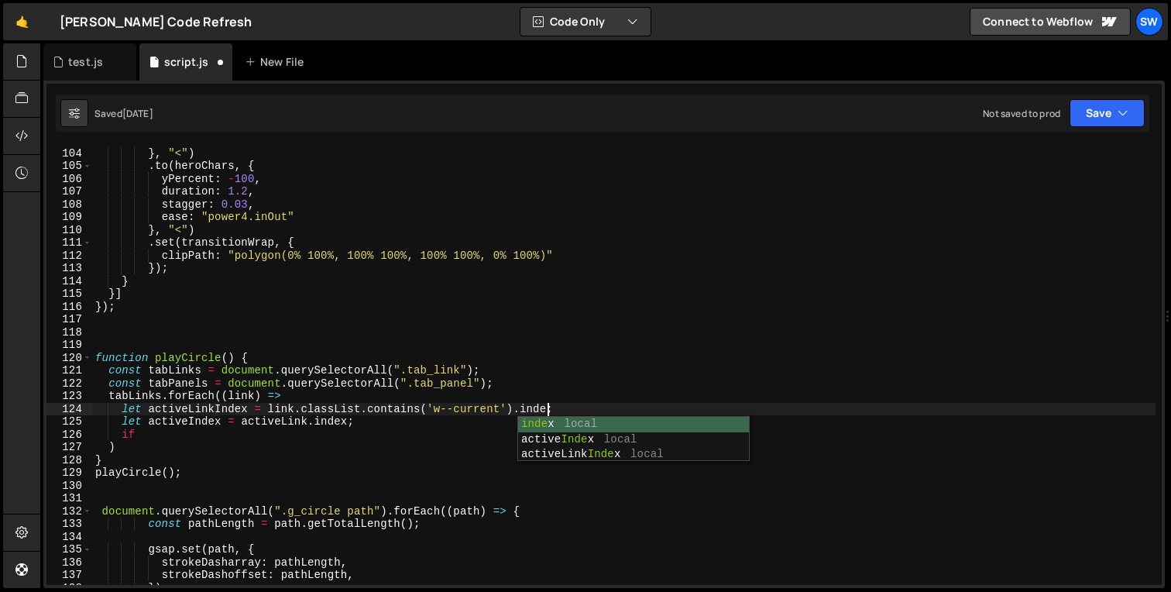
scroll to position [0, 32]
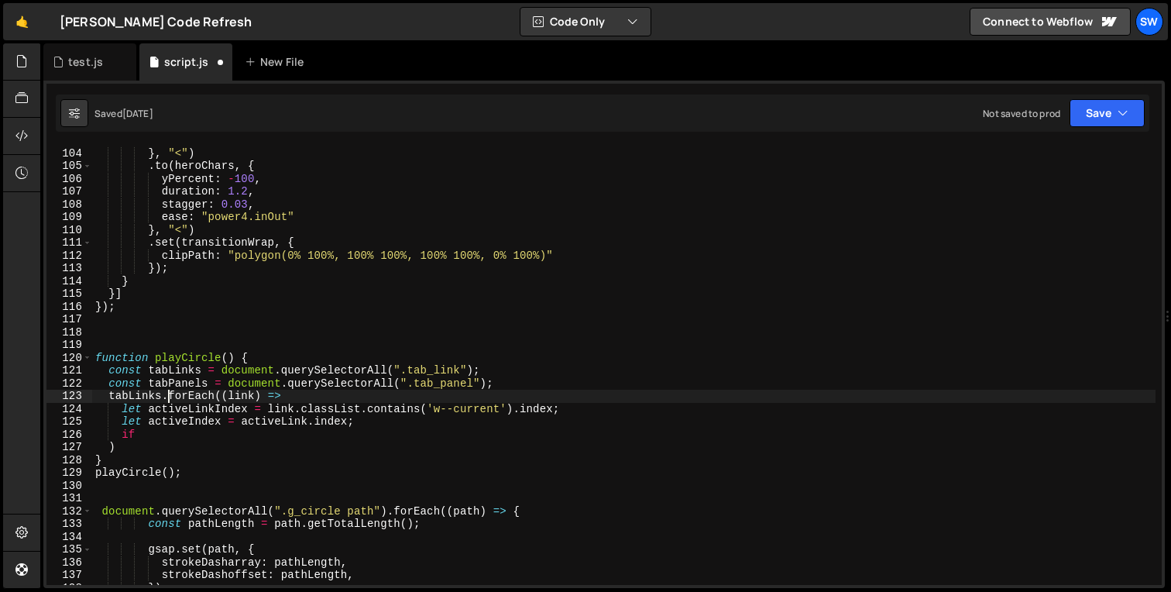
click at [170, 400] on div "delay : 0.6 } , "<" ) . to ( heroChars , { yPercent : - 100 , duration : 1.2 , …" at bounding box center [623, 366] width 1063 height 465
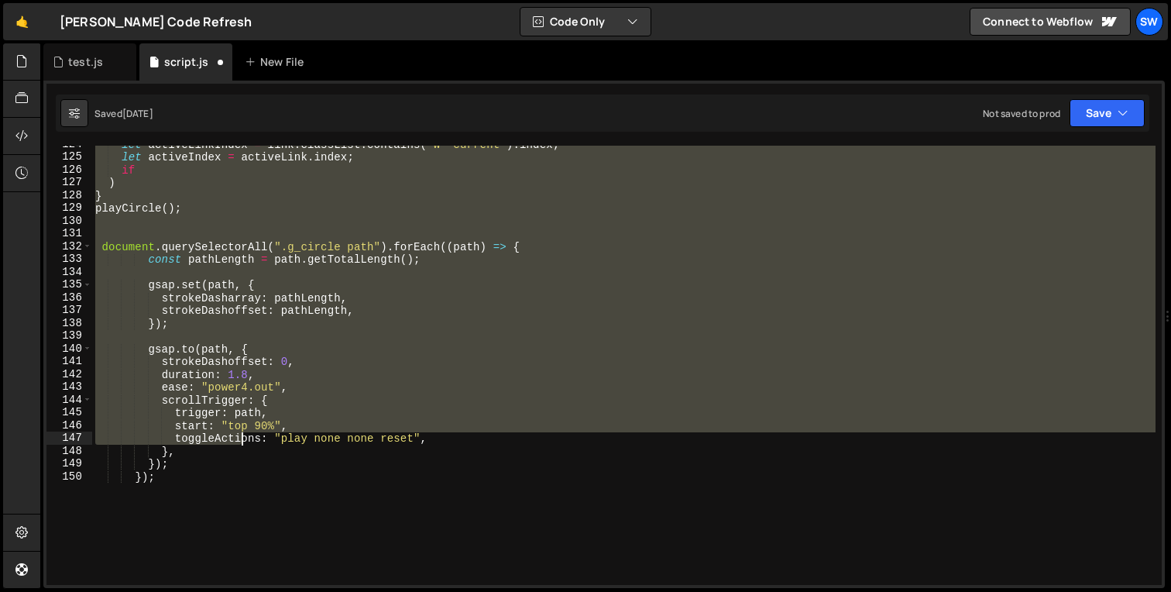
scroll to position [1579, 0]
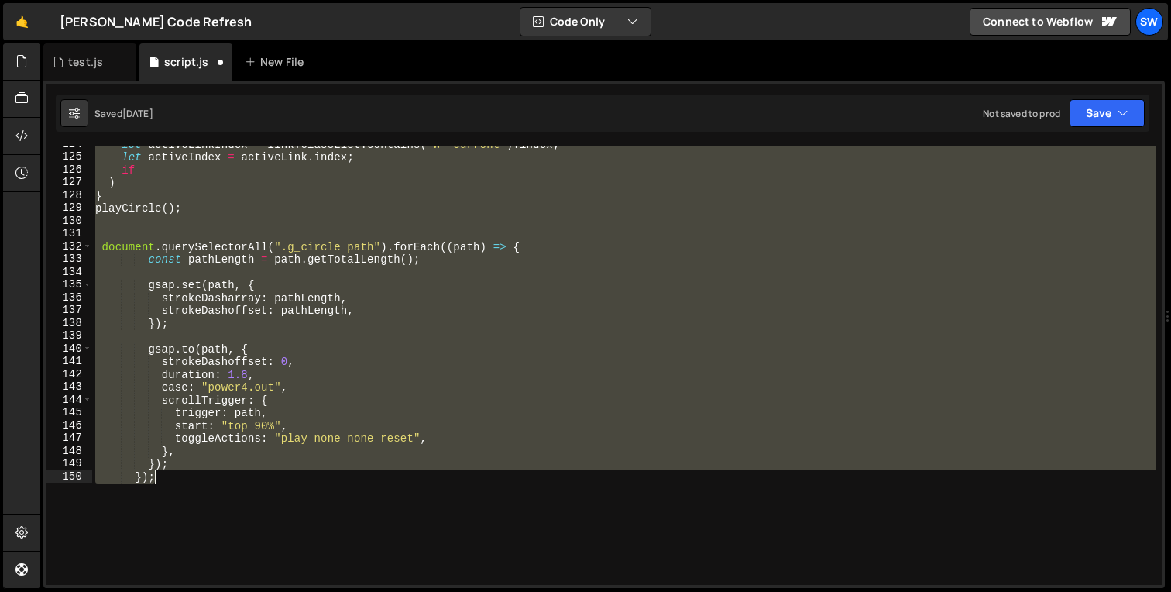
drag, startPoint x: 95, startPoint y: 288, endPoint x: 238, endPoint y: 473, distance: 233.6
click at [238, 473] on div "let activeLinkIndex = link . classList . contains ( 'w--current' ) . index ; le…" at bounding box center [623, 370] width 1063 height 465
type textarea "}); });"
